Goal: Task Accomplishment & Management: Manage account settings

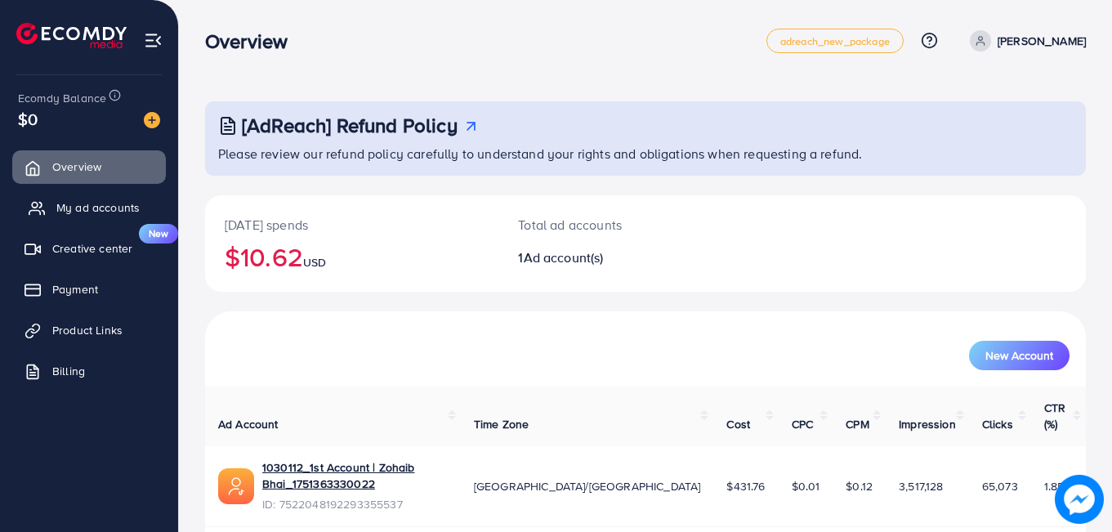
click at [90, 201] on span "My ad accounts" at bounding box center [97, 207] width 83 height 16
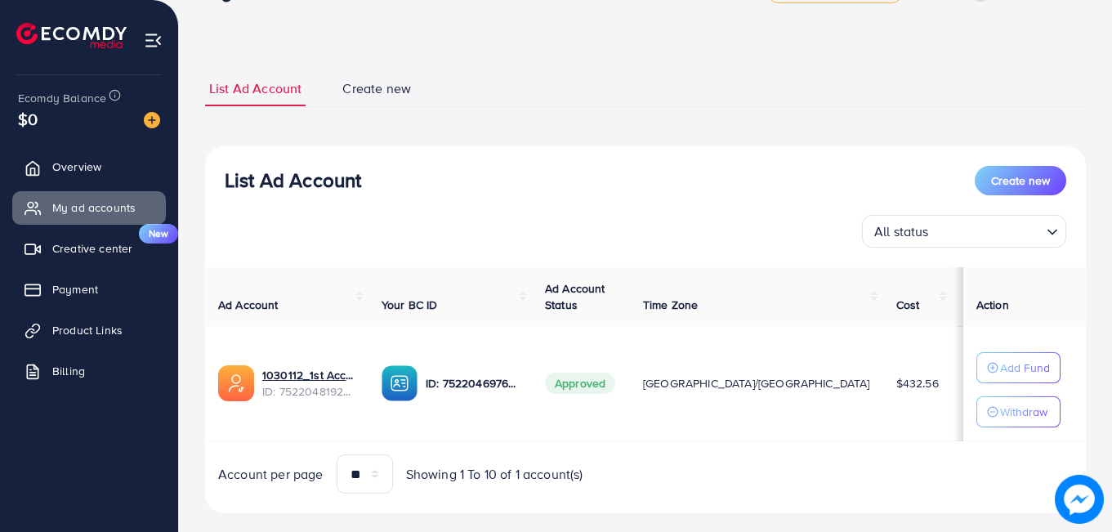
scroll to position [77, 0]
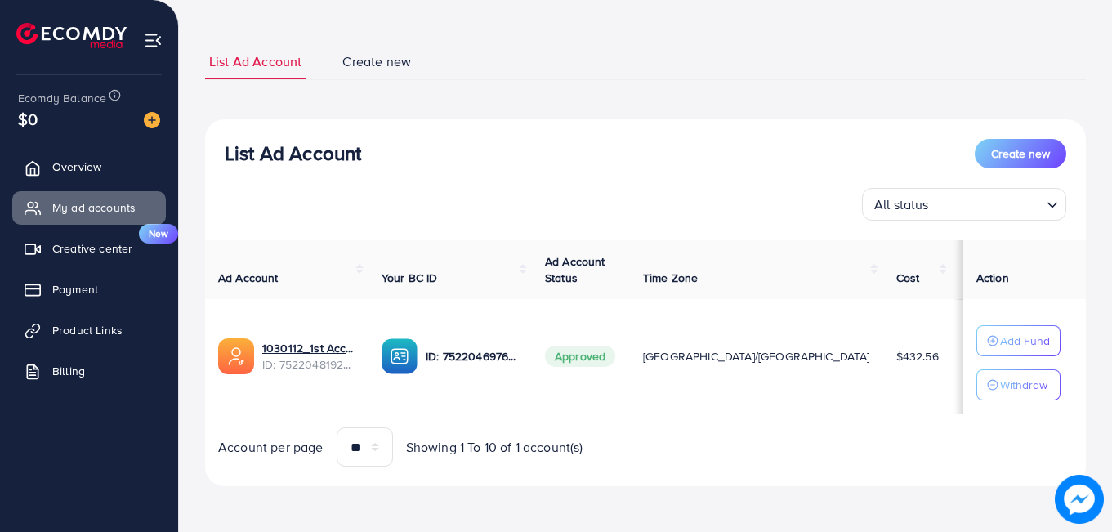
click at [722, 399] on td "[GEOGRAPHIC_DATA]/[GEOGRAPHIC_DATA]" at bounding box center [756, 356] width 253 height 115
click at [112, 287] on link "Payment" at bounding box center [89, 289] width 154 height 33
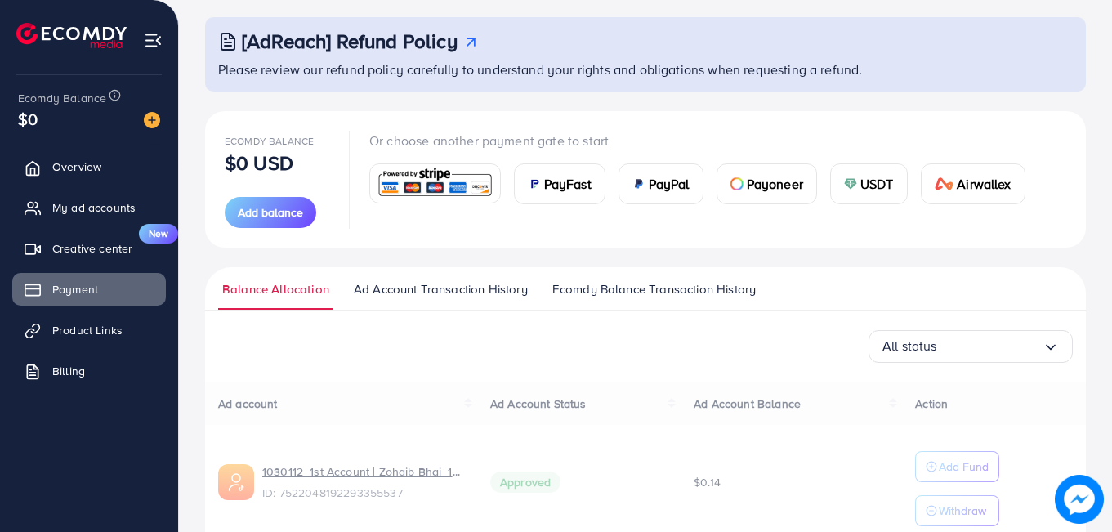
scroll to position [161, 0]
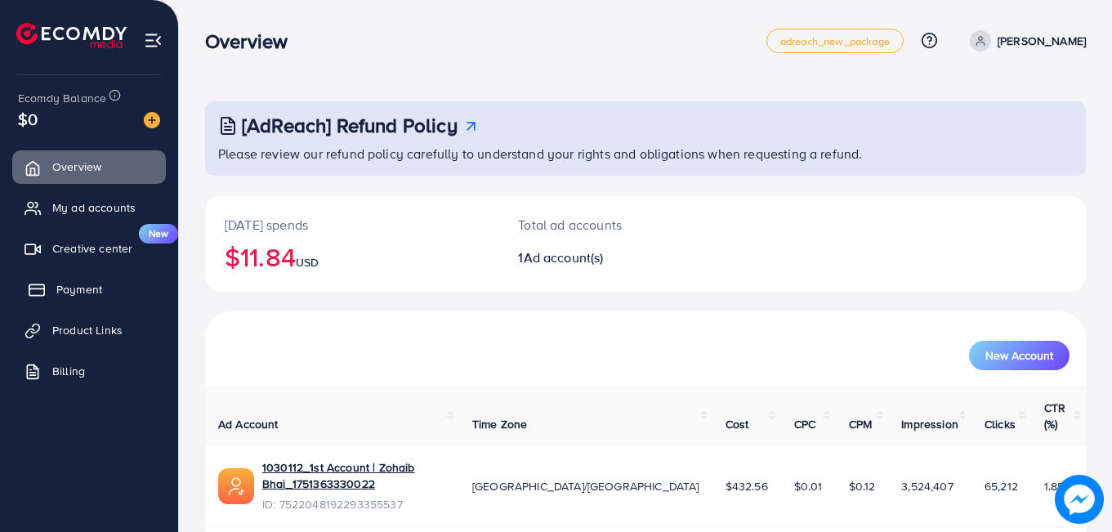
click at [82, 282] on span "Payment" at bounding box center [79, 289] width 46 height 16
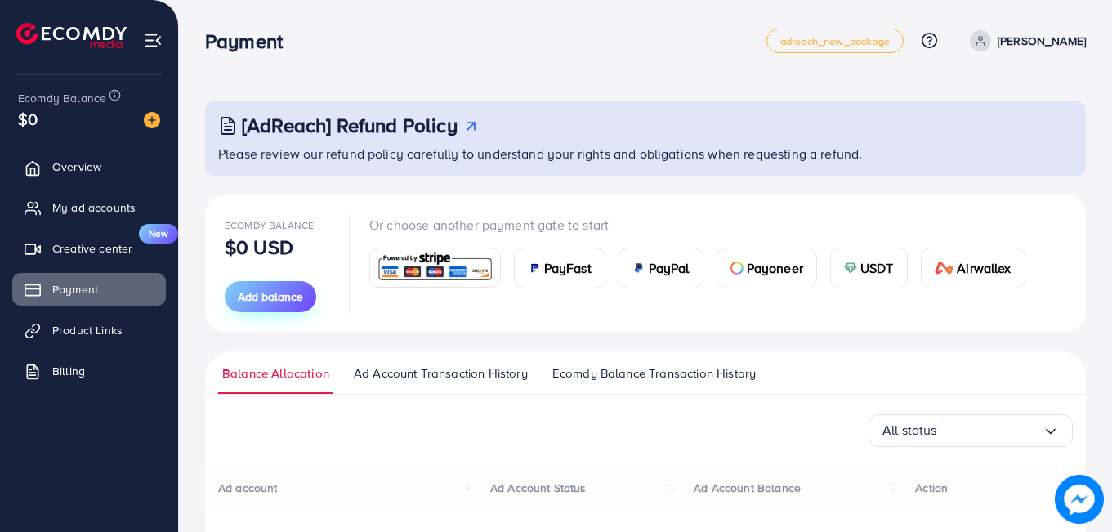
click at [261, 299] on span "Add balance" at bounding box center [270, 296] width 65 height 16
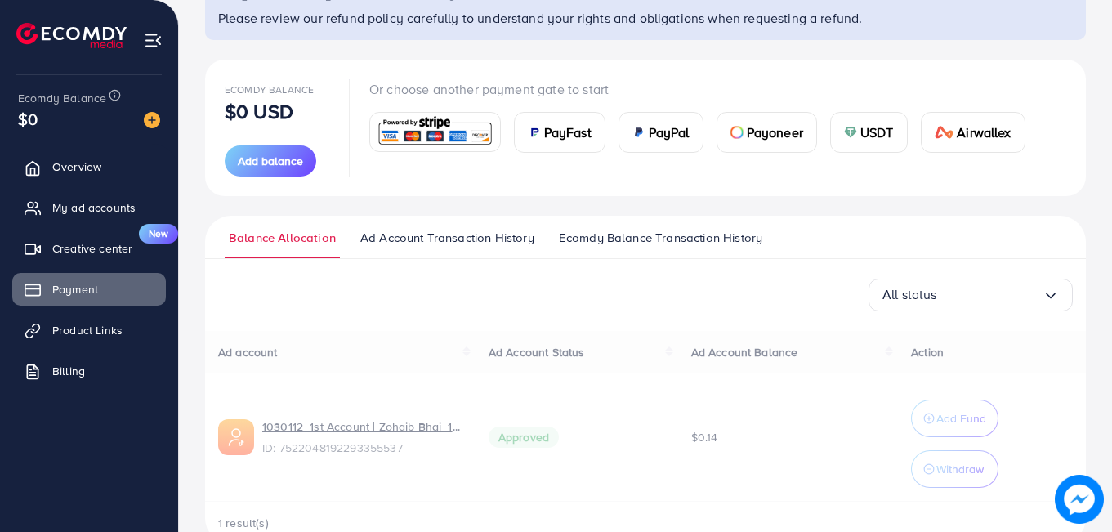
scroll to position [174, 0]
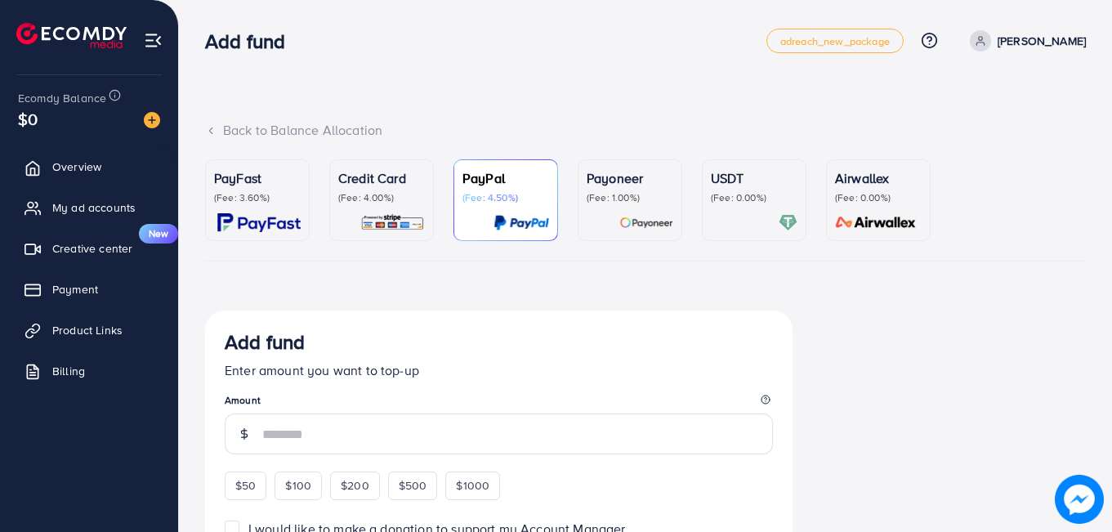
click at [373, 192] on p "(Fee: 4.00%)" at bounding box center [381, 197] width 87 height 13
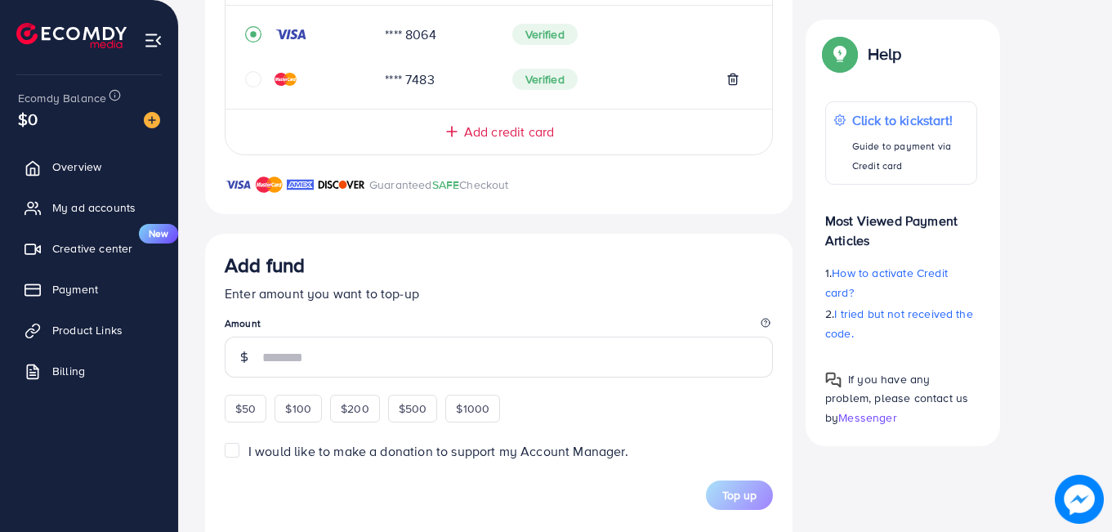
scroll to position [419, 0]
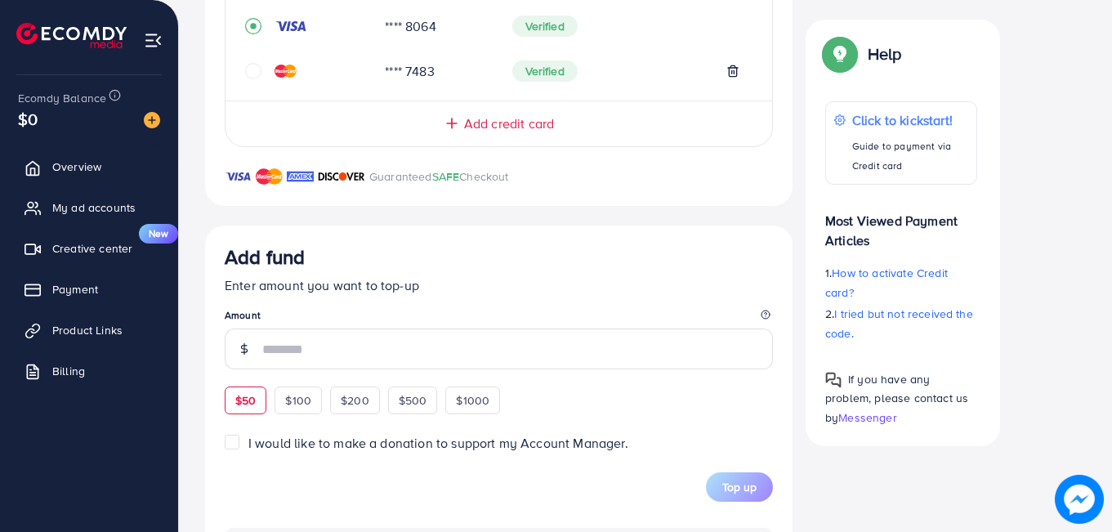
click at [243, 401] on span "$50" at bounding box center [245, 400] width 20 height 16
type input "**"
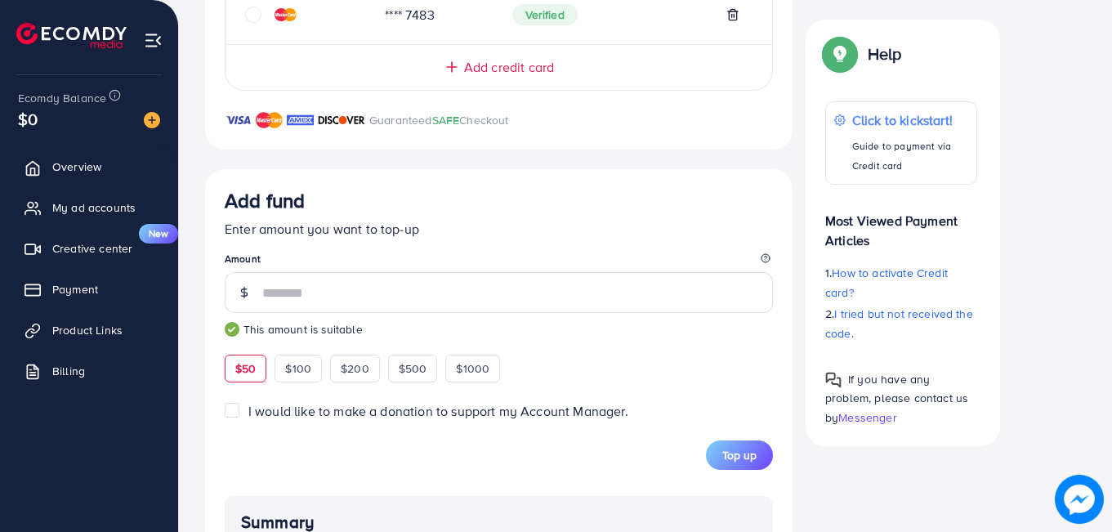
scroll to position [476, 0]
click at [755, 448] on span "Top up" at bounding box center [739, 454] width 34 height 16
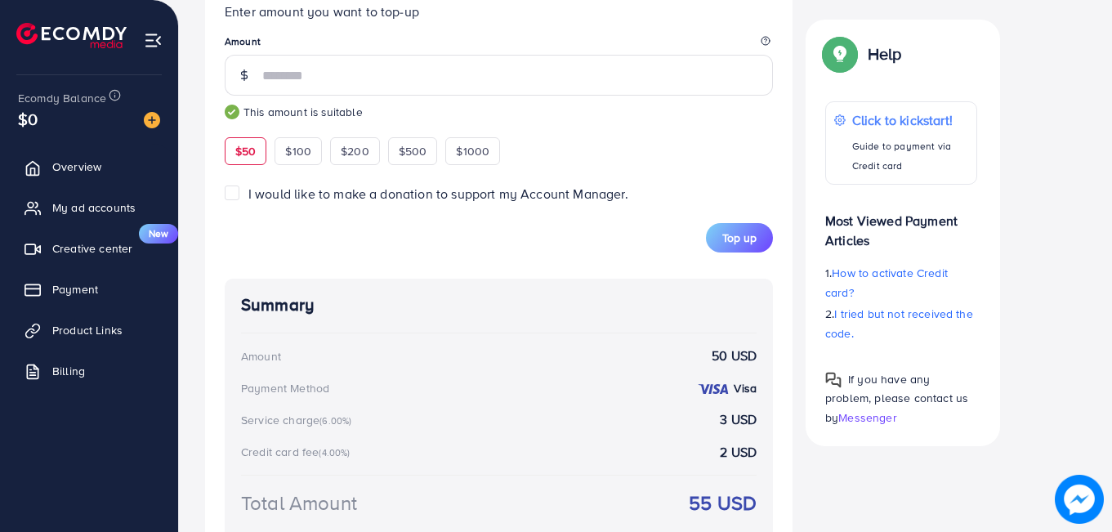
scroll to position [687, 0]
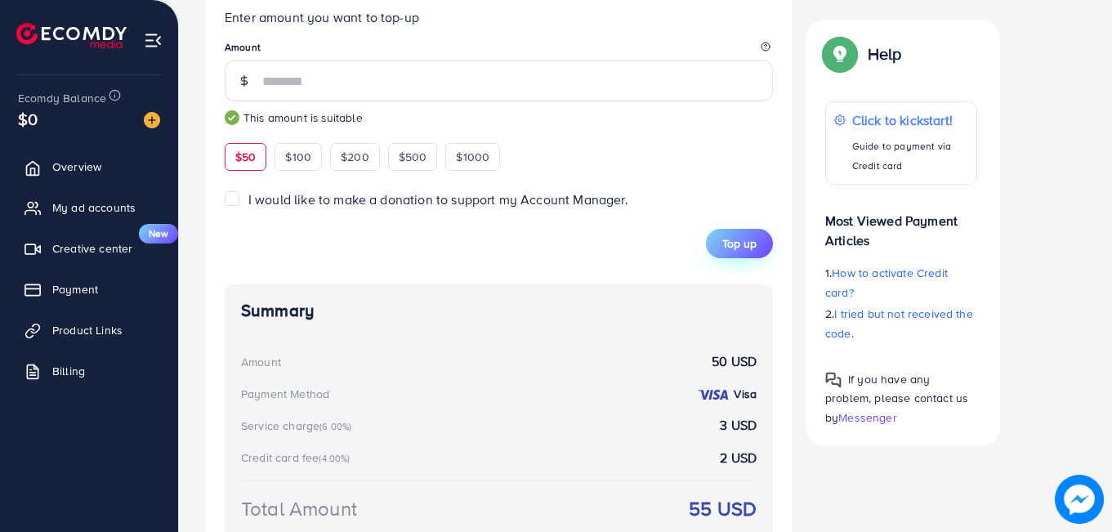
click at [736, 244] on span "Top up" at bounding box center [739, 243] width 34 height 16
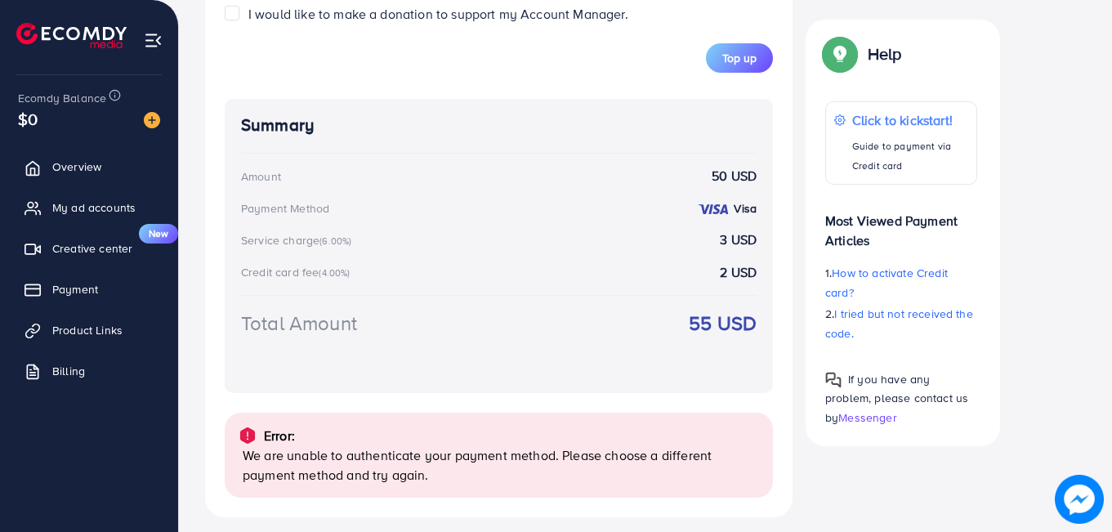
scroll to position [884, 0]
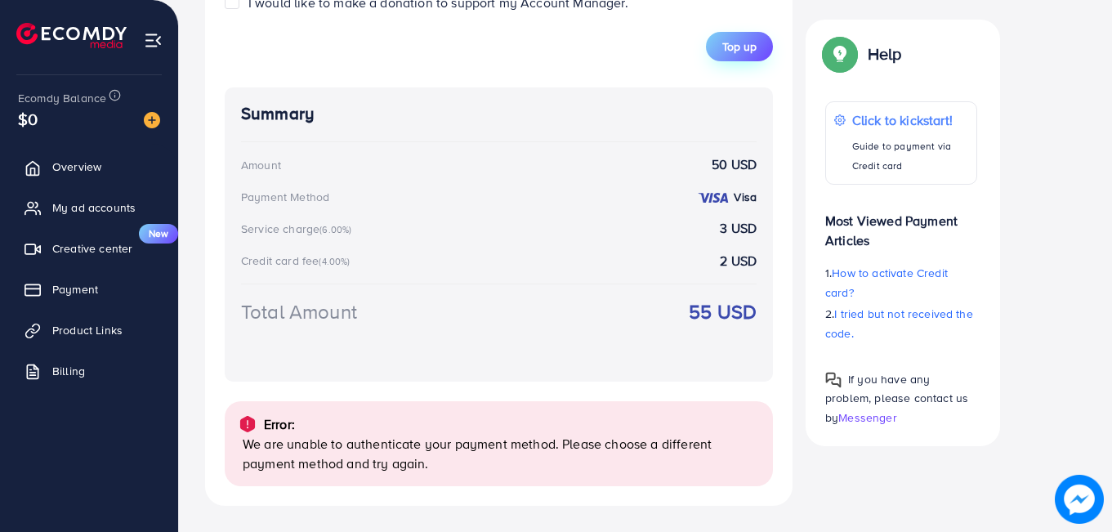
click at [734, 40] on span "Top up" at bounding box center [739, 46] width 34 height 16
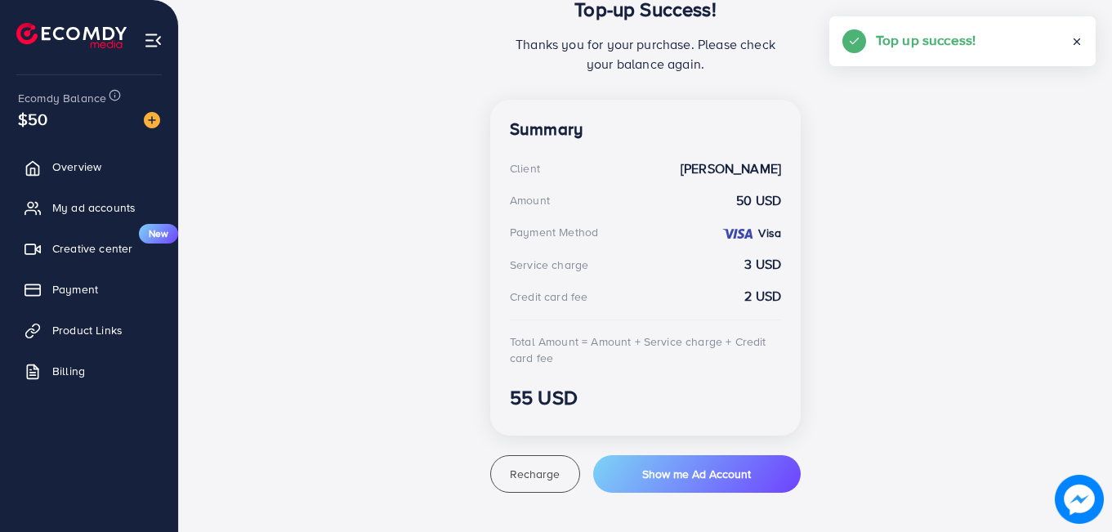
scroll to position [376, 0]
click at [65, 169] on span "Overview" at bounding box center [80, 166] width 49 height 16
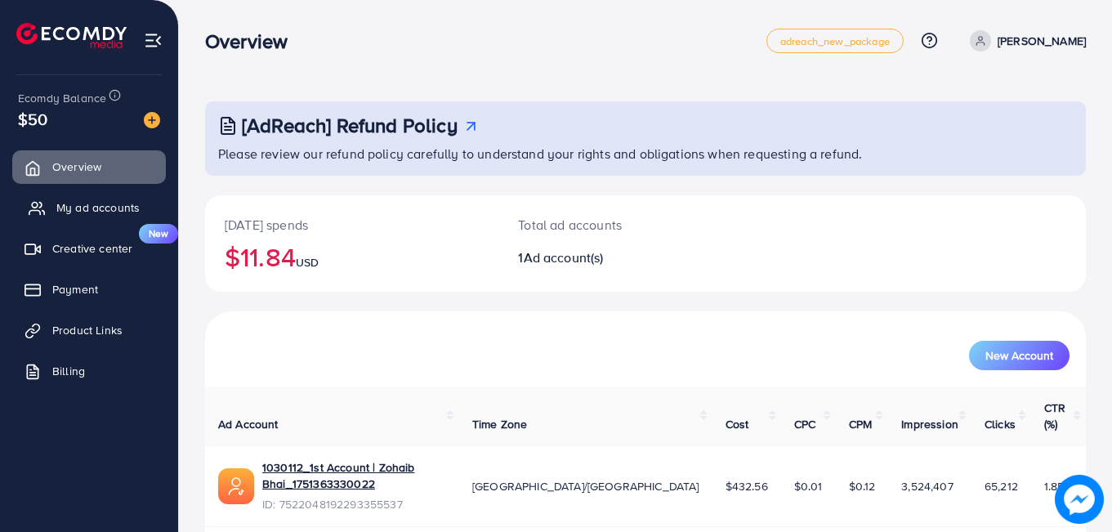
click at [84, 204] on span "My ad accounts" at bounding box center [97, 207] width 83 height 16
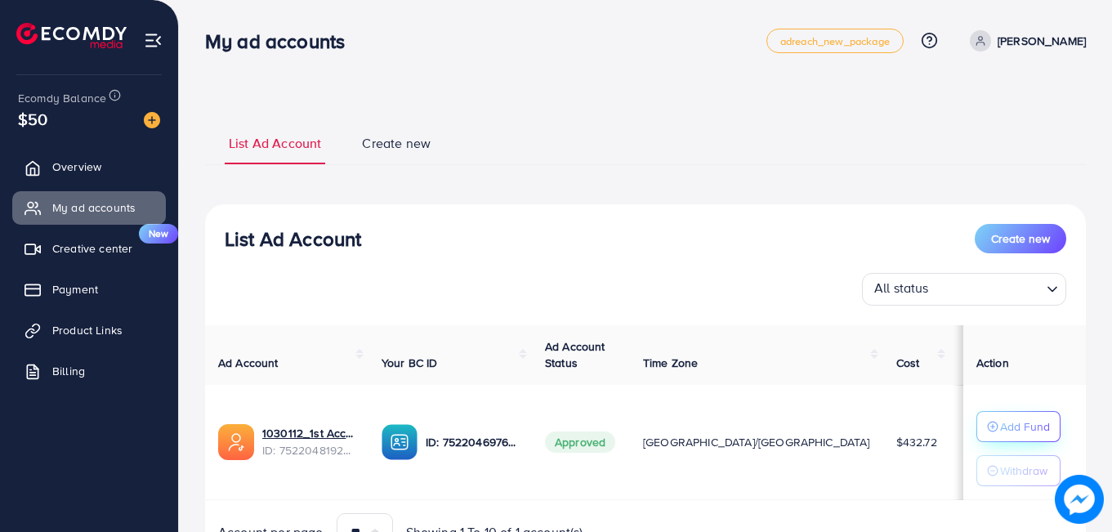
click at [1005, 427] on p "Add Fund" at bounding box center [1025, 427] width 50 height 20
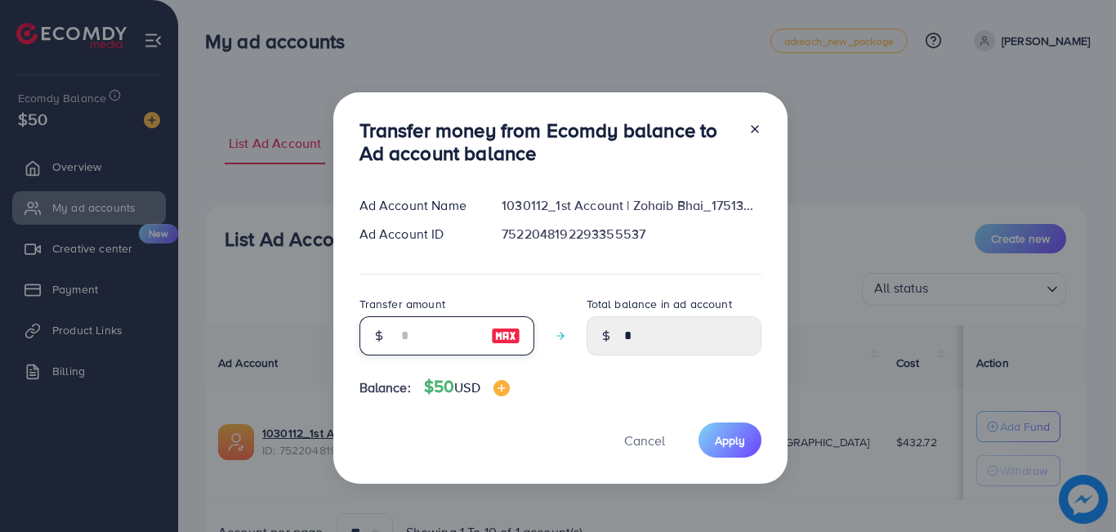
click at [402, 341] on input "number" at bounding box center [438, 335] width 82 height 39
type input "*"
type input "****"
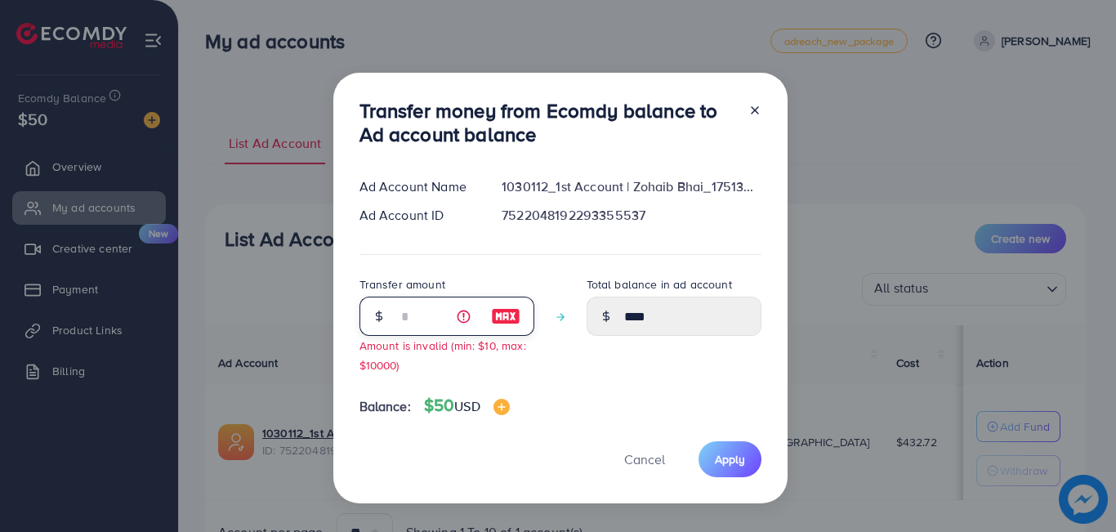
type input "**"
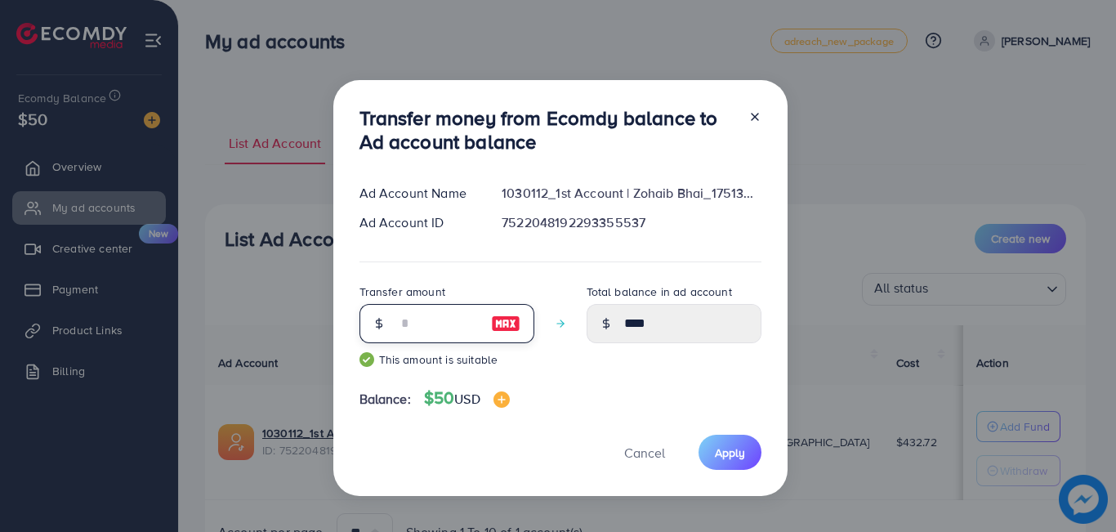
type input "*****"
type input "**"
click at [729, 464] on button "Apply" at bounding box center [729, 452] width 63 height 35
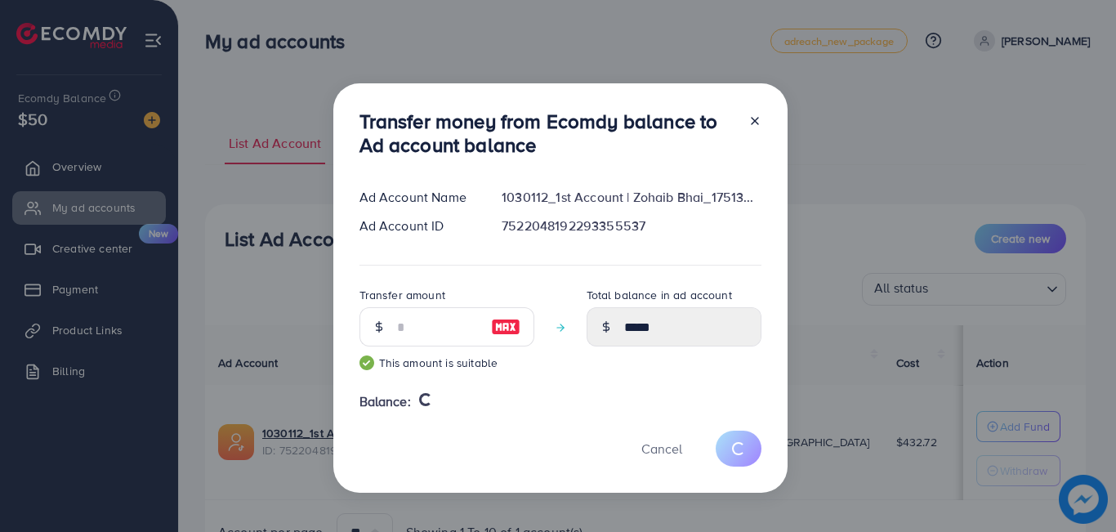
type input "*"
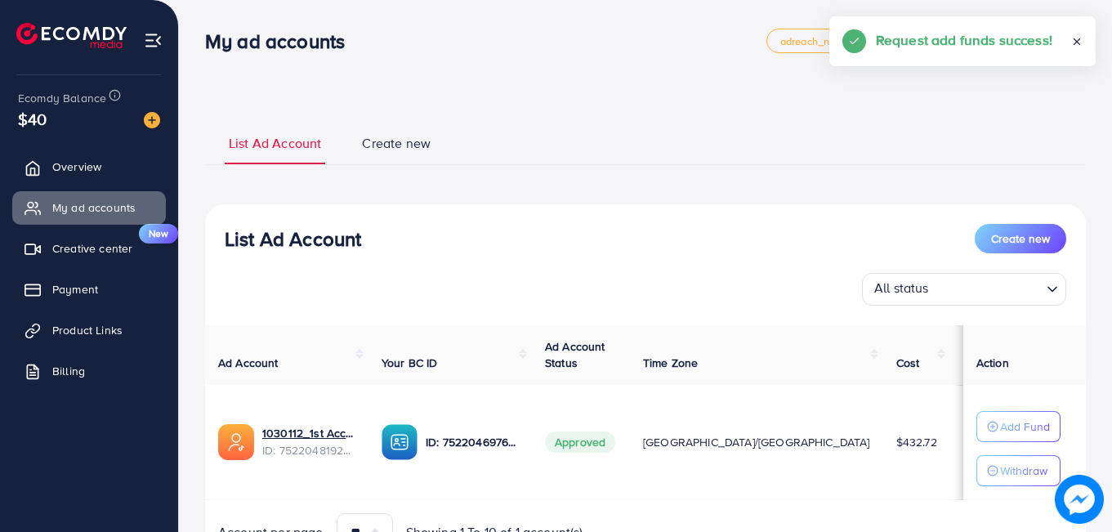
click at [630, 101] on div "List Ad Account Create new List Ad Account Create new All status Loading... Ad …" at bounding box center [645, 346] width 881 height 490
